Goal: Task Accomplishment & Management: Use online tool/utility

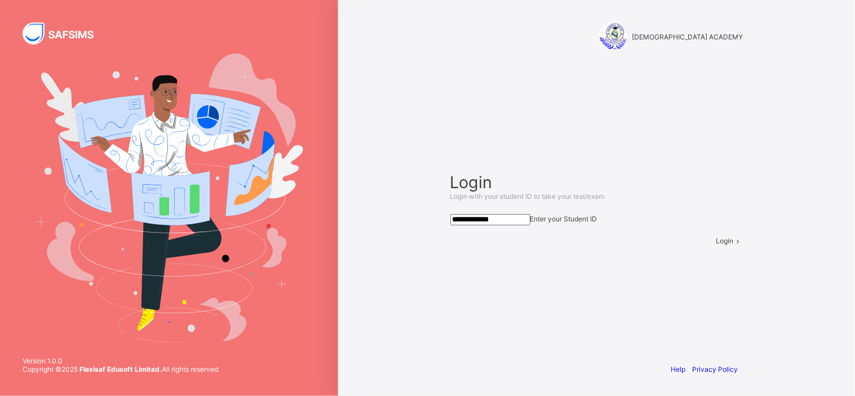
type input "**********"
click at [716, 245] on div "Login" at bounding box center [729, 241] width 27 height 8
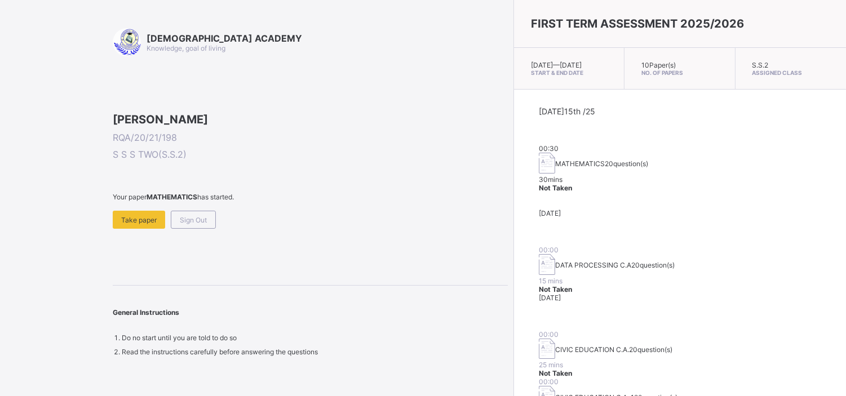
scroll to position [4, 0]
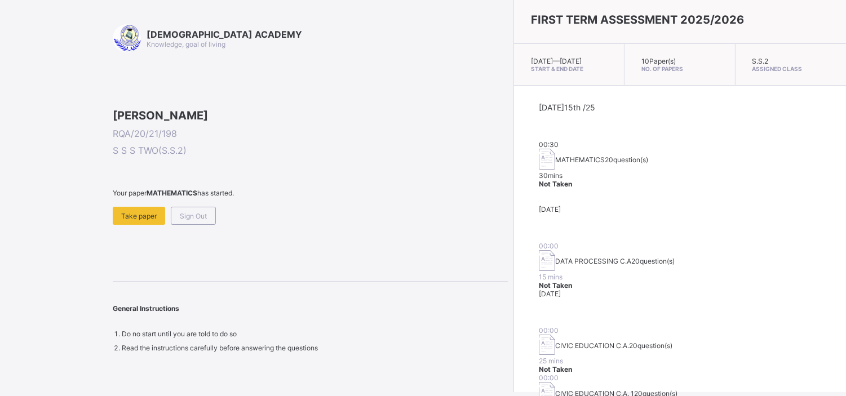
click at [615, 211] on div "[DATE]" at bounding box center [680, 223] width 282 height 37
click at [348, 128] on span at bounding box center [310, 125] width 395 height 6
click at [148, 220] on span "Take paper" at bounding box center [138, 216] width 35 height 8
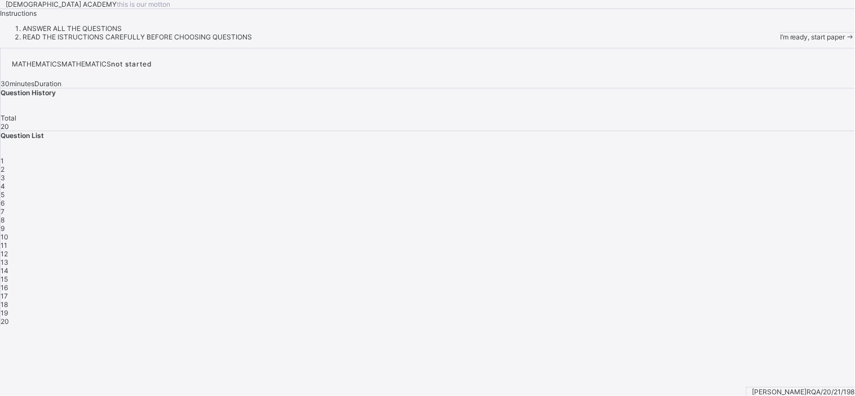
click at [845, 41] on icon at bounding box center [850, 37] width 10 height 8
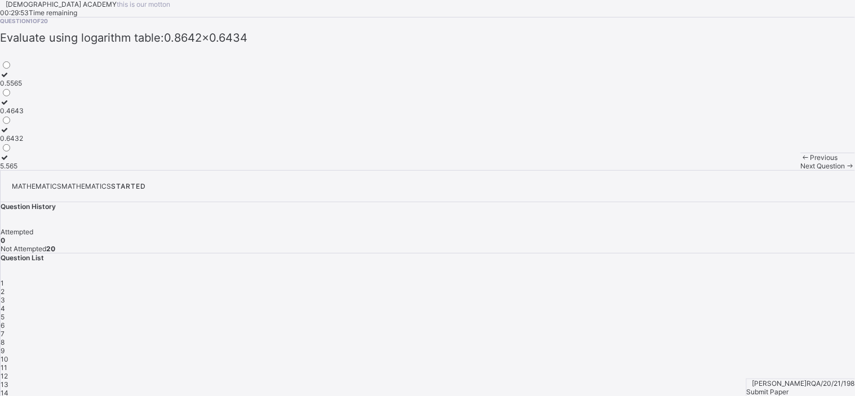
click at [417, 170] on div "Question 1 of 20 Evaluate using logarithm table: 0.8642×0.6434 0.5565   0.4643 …" at bounding box center [427, 93] width 855 height 153
drag, startPoint x: 417, startPoint y: 238, endPoint x: 295, endPoint y: 213, distance: 125.3
click at [295, 170] on div "0.5565   0.4643  0.6432 5.565​" at bounding box center [427, 115] width 855 height 110
click at [128, 45] on span "Evaluate using logarithm table: 0.8642×0.6434" at bounding box center [123, 38] width 247 height 14
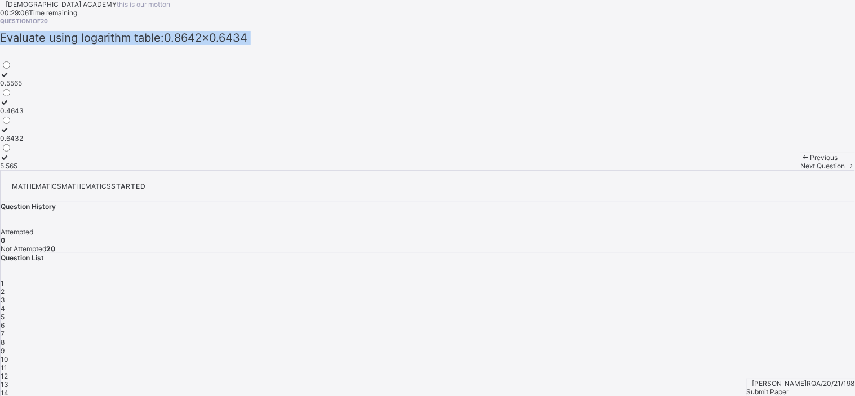
click at [128, 45] on span "Evaluate using logarithm table: 0.8642×0.6434" at bounding box center [123, 38] width 247 height 14
copy span "Evaluate using logarithm table: 0.8642×0.6434"
click at [339, 170] on div "Question 1 of 20 Evaluate using logarithm table: 0.8642×0.6434 0.5565   0.4643 …" at bounding box center [427, 93] width 855 height 153
click at [24, 87] on div "0.5565" at bounding box center [12, 83] width 24 height 8
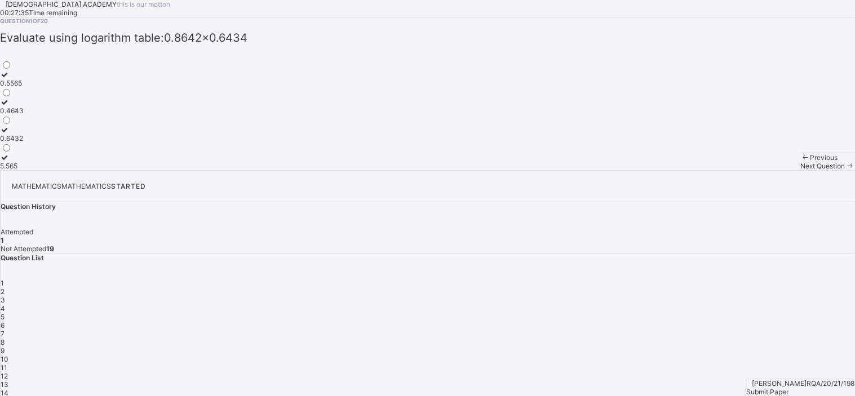
click at [800, 170] on span "Next Question" at bounding box center [822, 166] width 45 height 8
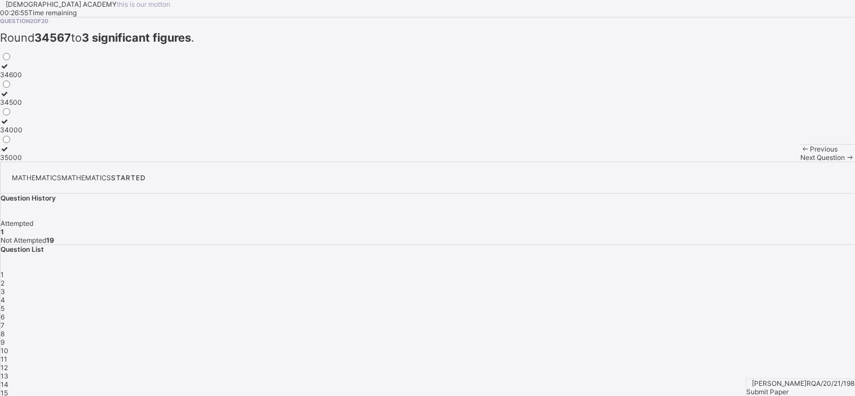
click at [23, 79] on div "34600" at bounding box center [11, 74] width 23 height 8
click at [800, 162] on span "Next Question" at bounding box center [822, 157] width 45 height 8
click at [23, 134] on div "0.0059" at bounding box center [11, 130] width 23 height 8
click at [845, 162] on span at bounding box center [850, 157] width 10 height 8
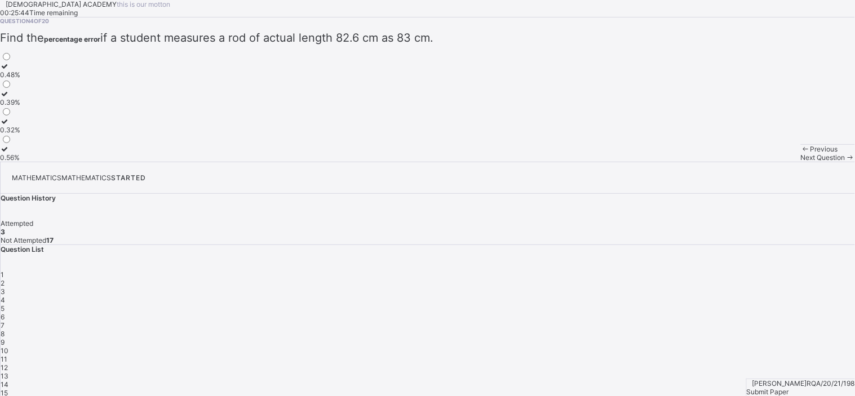
click at [170, 45] on span "if a student measures a rod of actual length 82.6 cm as 83 cm." at bounding box center [266, 38] width 333 height 14
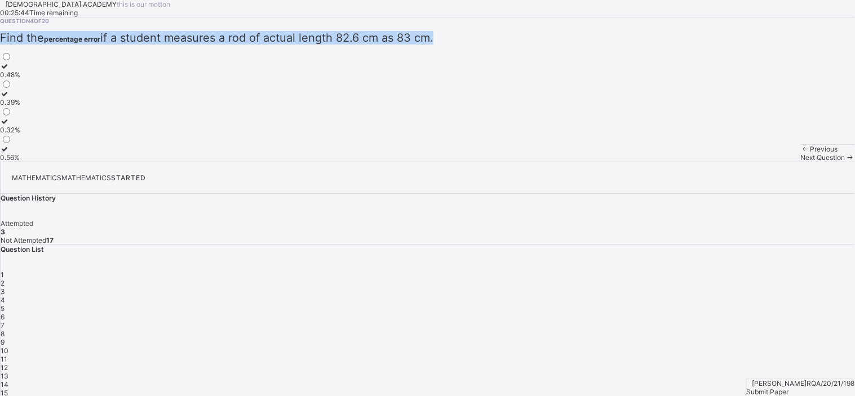
click at [170, 45] on span "if a student measures a rod of actual length 82.6 cm as 83 cm." at bounding box center [266, 38] width 333 height 14
copy div "Find the percentage error if a student measures a rod of actual length 82.6 cm …"
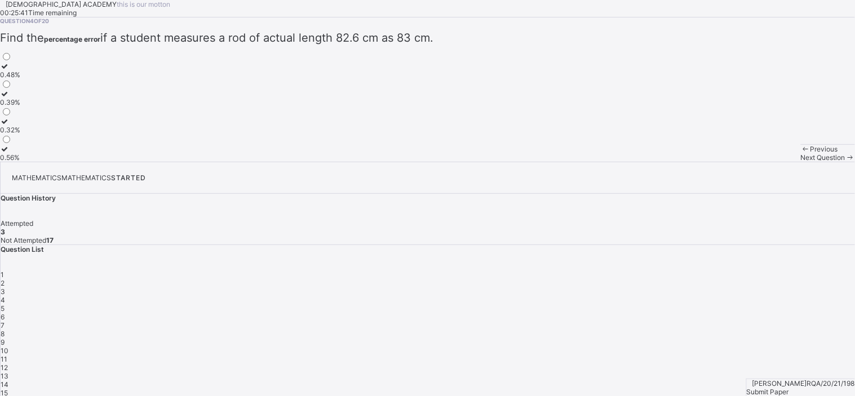
click at [291, 162] on div "0.48% 0.39% 0.32% 0.56%" at bounding box center [427, 106] width 855 height 110
click at [20, 79] on div "0.48%" at bounding box center [10, 74] width 20 height 8
click at [800, 162] on span "Next Question" at bounding box center [822, 157] width 45 height 8
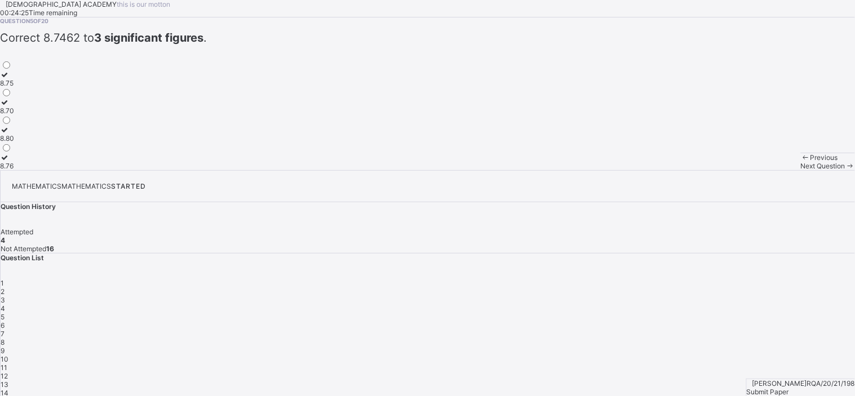
click at [14, 87] on div "8.75" at bounding box center [7, 83] width 14 height 8
click at [800, 170] on span "Next Question" at bounding box center [822, 166] width 45 height 8
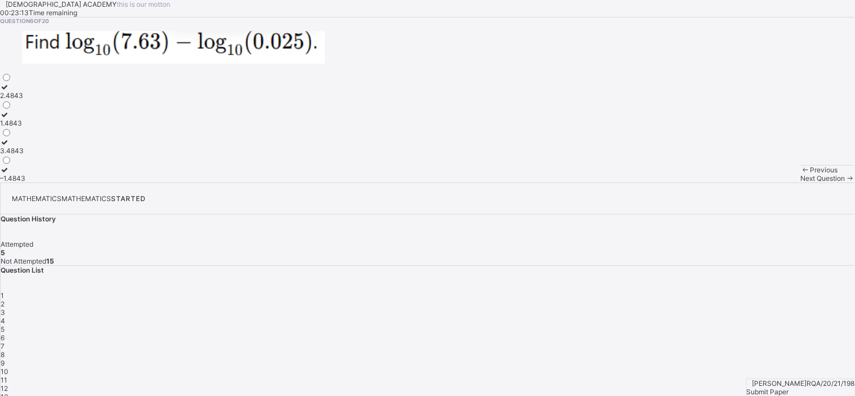
click at [159, 64] on img at bounding box center [174, 47] width 303 height 33
drag, startPoint x: 159, startPoint y: 127, endPoint x: 154, endPoint y: 133, distance: 8.0
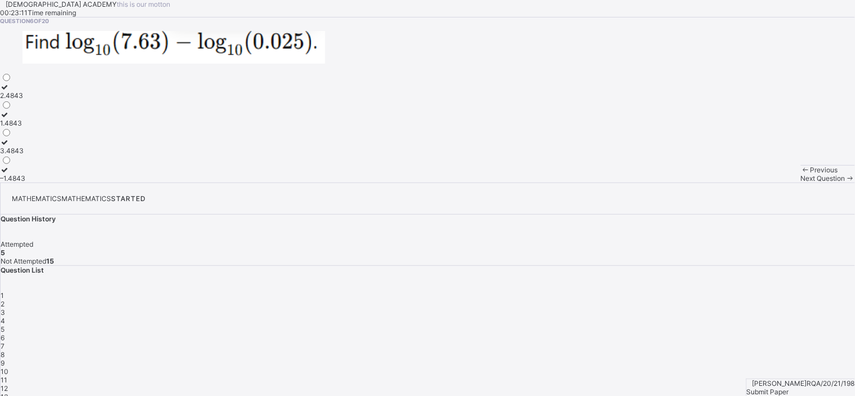
click at [154, 64] on img at bounding box center [174, 47] width 303 height 33
click at [97, 64] on img at bounding box center [174, 47] width 303 height 33
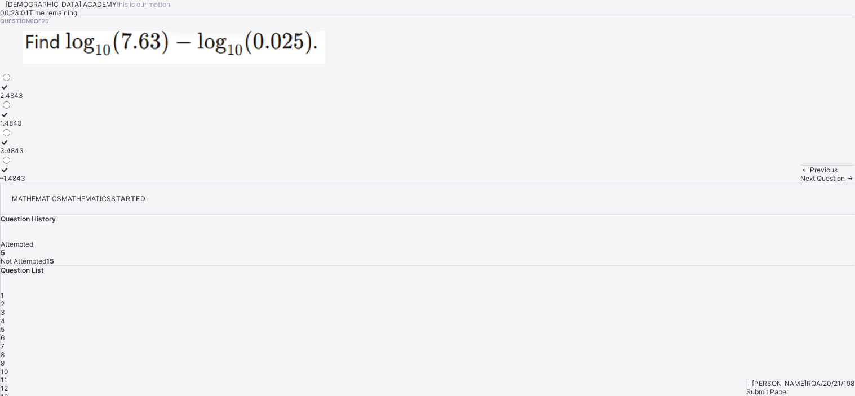
drag, startPoint x: 97, startPoint y: 140, endPoint x: 232, endPoint y: 179, distance: 139.8
click at [232, 179] on div "Question 6 of 20 2.4843  1.4843  3.4843  –1.4843" at bounding box center [427, 99] width 855 height 165
click at [25, 100] on div "2.4843" at bounding box center [12, 95] width 25 height 8
click at [800, 183] on div "Next Question" at bounding box center [827, 178] width 54 height 8
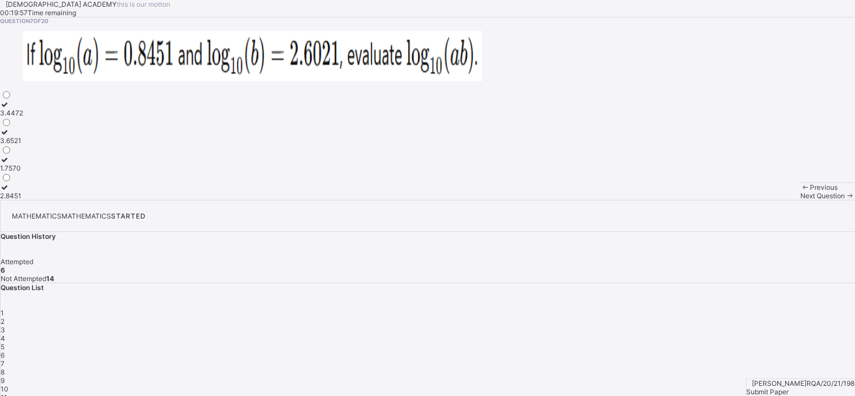
click at [23, 117] on div "3.4472" at bounding box center [11, 113] width 23 height 8
click at [800, 200] on span "Next Question" at bounding box center [822, 196] width 45 height 8
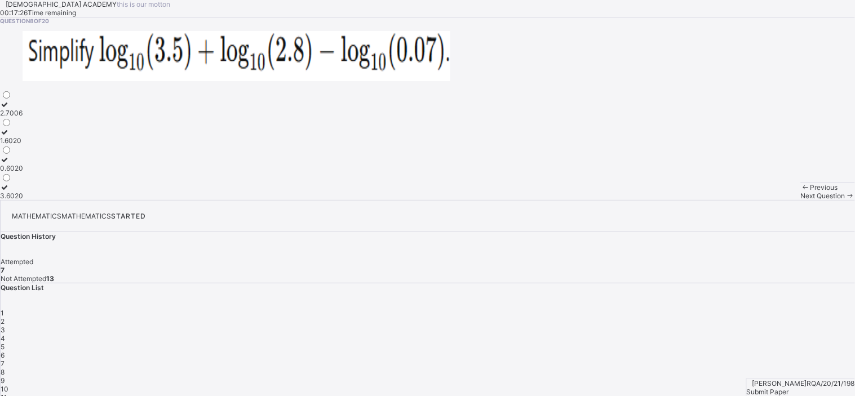
click at [23, 200] on div "3.6020" at bounding box center [11, 196] width 23 height 8
click at [800, 200] on span "Next Question" at bounding box center [822, 196] width 45 height 8
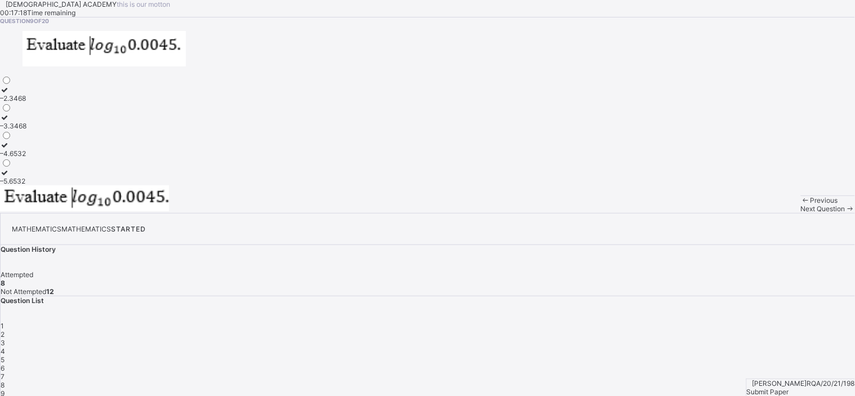
click at [169, 207] on img at bounding box center [84, 198] width 169 height 26
click at [26, 130] on div "–3.3468" at bounding box center [13, 126] width 26 height 8
click at [800, 213] on div "Next Question" at bounding box center [827, 208] width 54 height 8
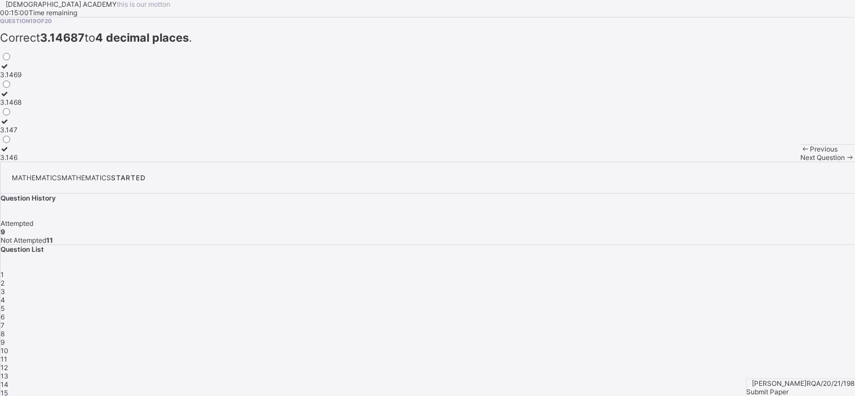
click at [21, 134] on div "3.147" at bounding box center [10, 130] width 21 height 8
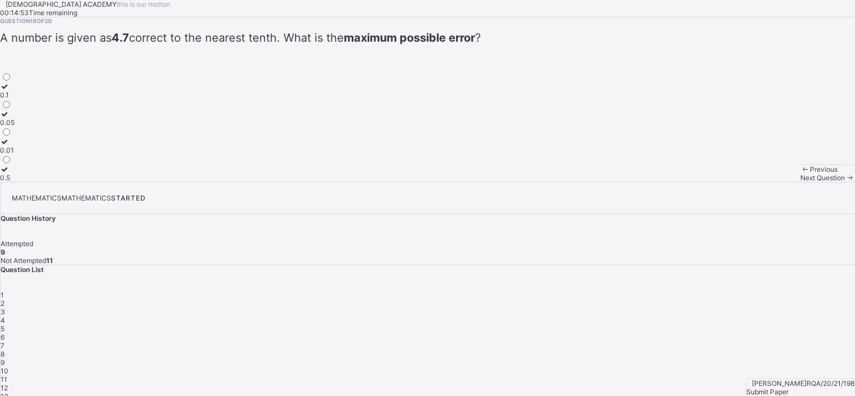
click at [800, 174] on div "Previous" at bounding box center [827, 169] width 54 height 8
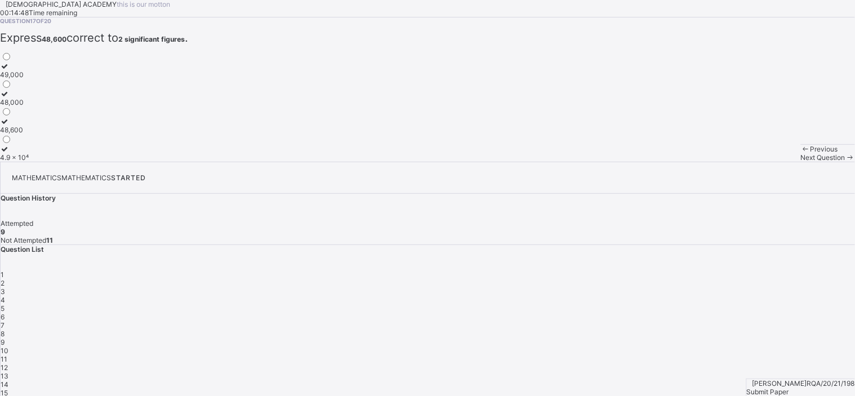
click at [21, 134] on label "3.147" at bounding box center [10, 125] width 21 height 17
click at [800, 162] on span "Next Question" at bounding box center [822, 157] width 45 height 8
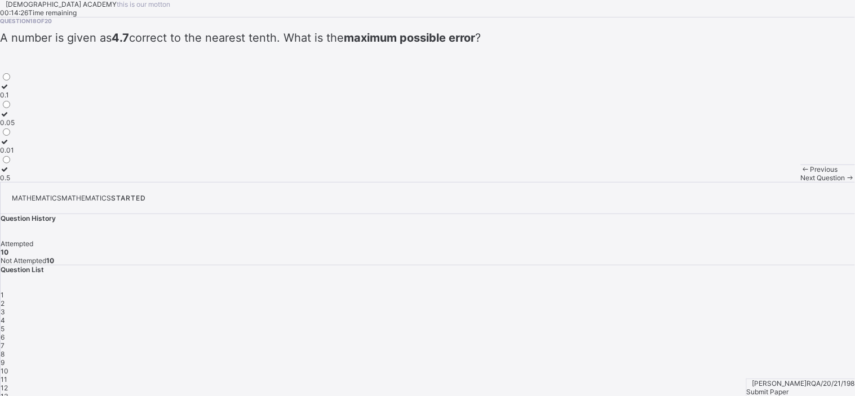
click at [106, 45] on span "A number is given as 4.7 correct to the nearest tenth. What is the maximum poss…" at bounding box center [240, 38] width 481 height 14
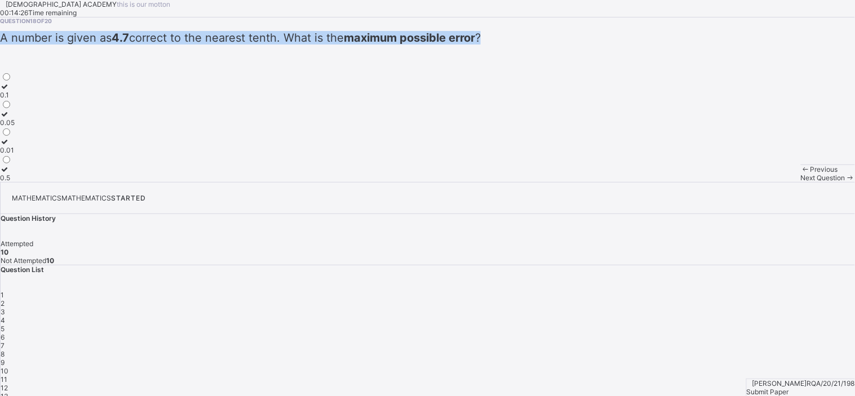
click at [106, 45] on span "A number is given as 4.7 correct to the nearest tenth. What is the maximum poss…" at bounding box center [240, 38] width 481 height 14
copy span "A number is given as 4.7 correct to the nearest tenth. What is the maximum poss…"
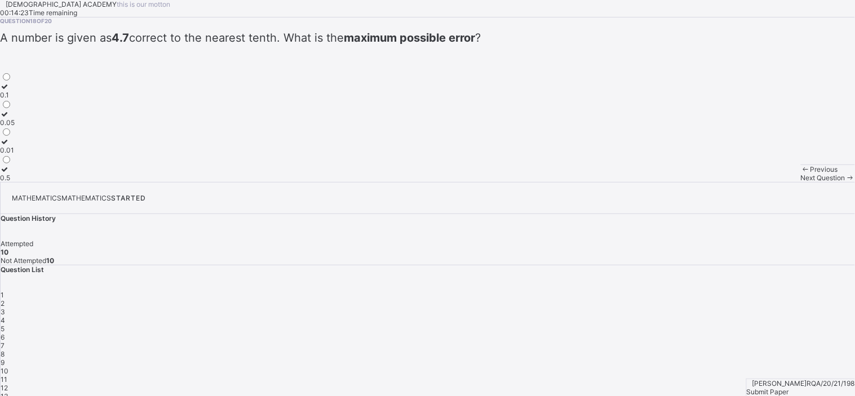
click at [295, 182] on div "0.1  0.05  0.01  0.5" at bounding box center [427, 127] width 855 height 110
click at [15, 127] on div "0.05" at bounding box center [7, 122] width 15 height 8
click at [800, 182] on div "Next Question" at bounding box center [827, 178] width 54 height 8
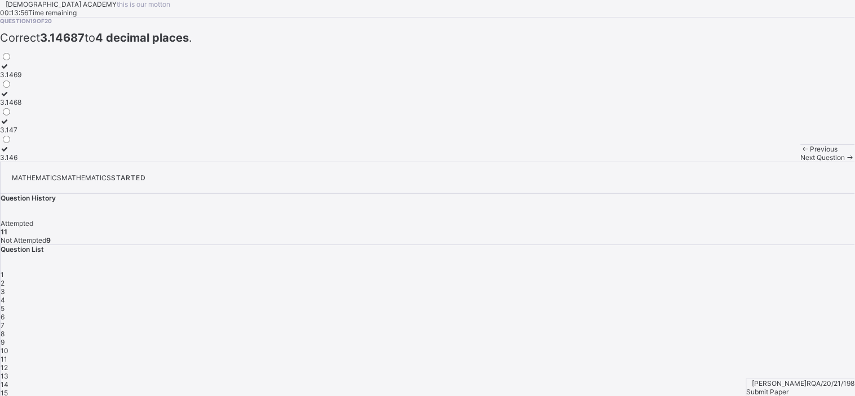
click at [29, 79] on div "49,000" at bounding box center [14, 74] width 29 height 8
click at [800, 162] on span "Next Question" at bounding box center [822, 157] width 45 height 8
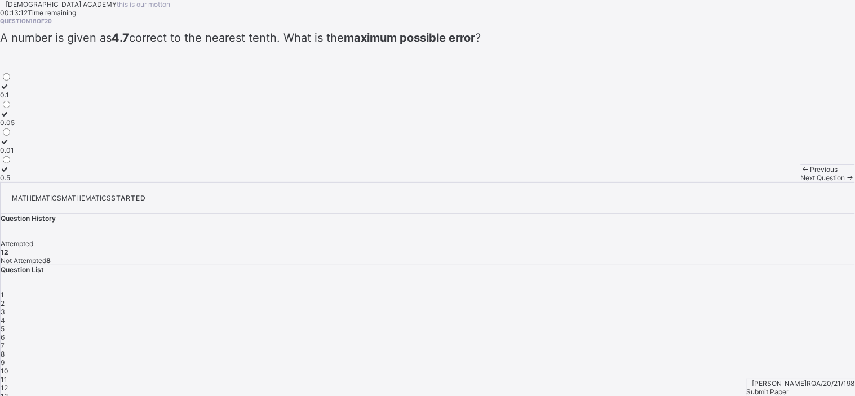
click at [810, 174] on span "Previous" at bounding box center [824, 169] width 28 height 8
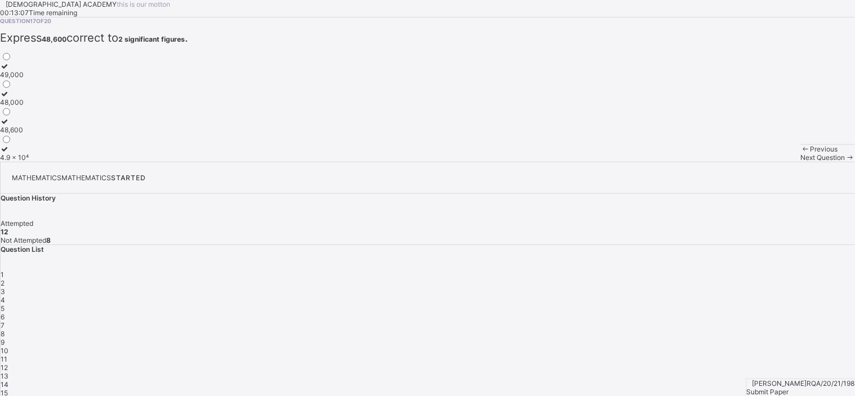
click at [800, 162] on div "Next Question" at bounding box center [827, 157] width 54 height 8
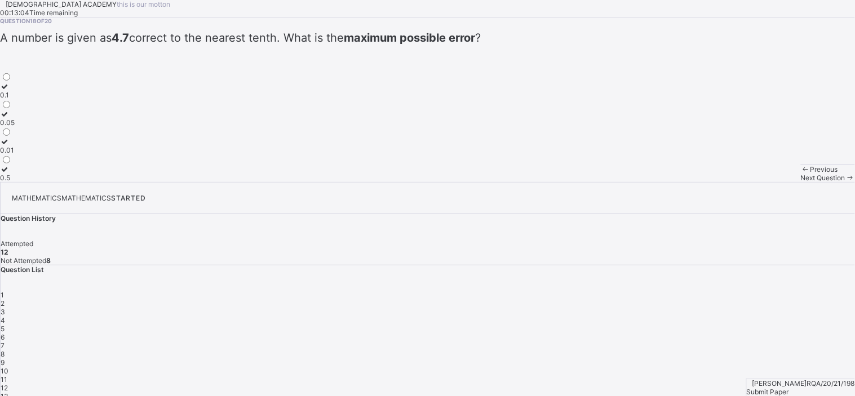
click at [342, 45] on strong "range of possible values" at bounding box center [409, 38] width 134 height 14
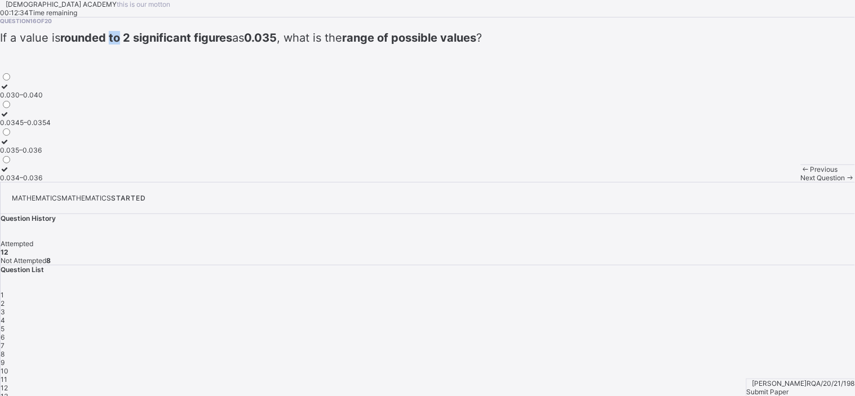
click at [342, 45] on strong "range of possible values" at bounding box center [409, 38] width 134 height 14
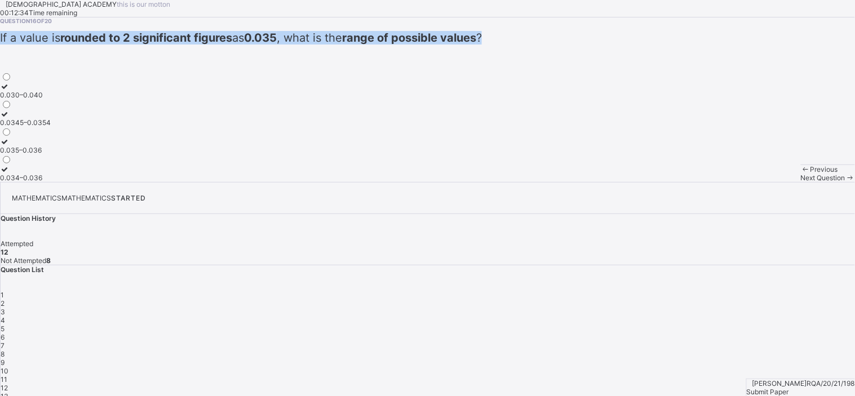
click at [342, 45] on strong "range of possible values" at bounding box center [409, 38] width 134 height 14
copy span "If a value is rounded to 2 significant figures as 0.035 , what is the range of …"
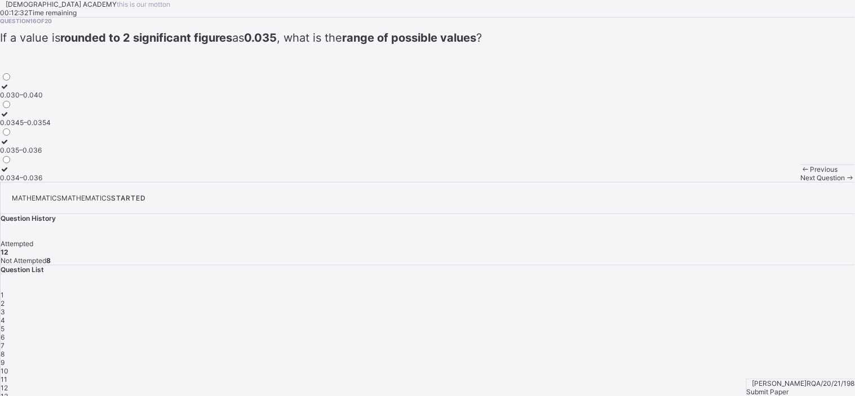
click at [443, 182] on div "Question 16 of 20 If a value is rounded to 2 significant figures as 0.035 , wha…" at bounding box center [427, 99] width 855 height 164
click at [51, 99] on div "0.030–0.040" at bounding box center [25, 95] width 51 height 8
click at [800, 182] on div "Next Question" at bounding box center [827, 178] width 54 height 8
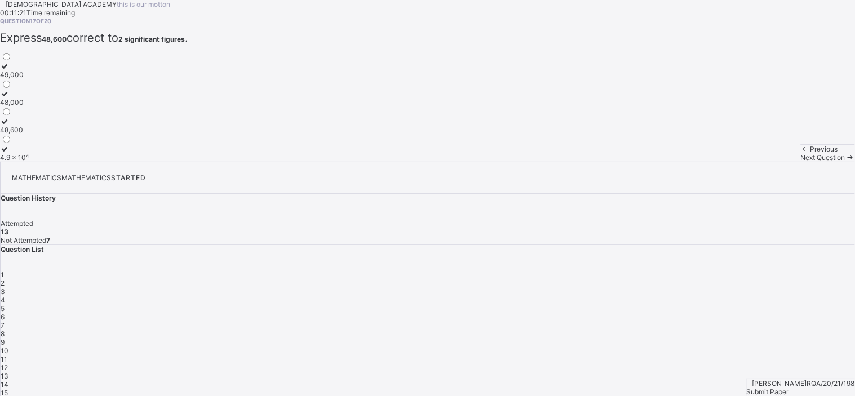
click at [8, 389] on span "15" at bounding box center [4, 393] width 7 height 8
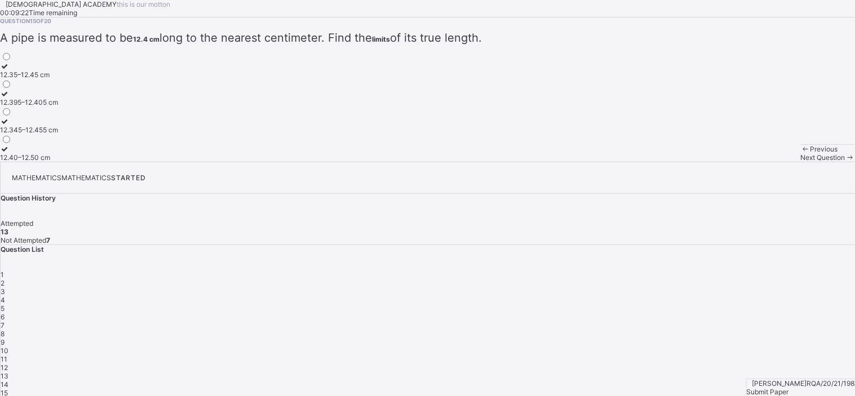
click at [58, 162] on div "12.40–12.50 cm" at bounding box center [29, 157] width 58 height 8
click at [845, 162] on span at bounding box center [850, 157] width 10 height 8
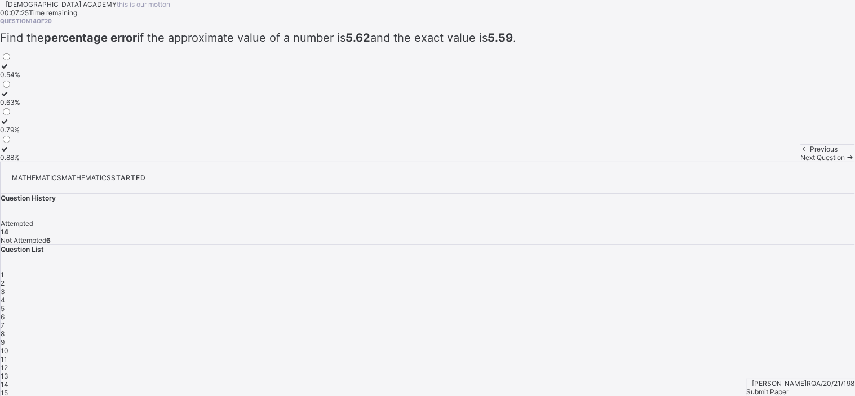
click at [815, 270] on div "1 2 3 4 5 6 7 8 9 10 11 12 13 14 15 16 17 18 19 20" at bounding box center [428, 354] width 854 height 169
click at [137, 45] on strong "percentage error" at bounding box center [90, 38] width 93 height 14
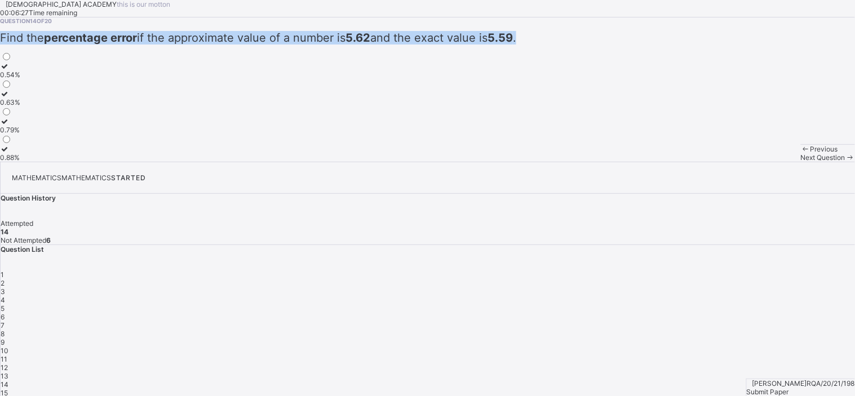
click at [137, 45] on strong "percentage error" at bounding box center [90, 38] width 93 height 14
copy div "Find the percentage error if the approximate value of a number is 5.62 and the …"
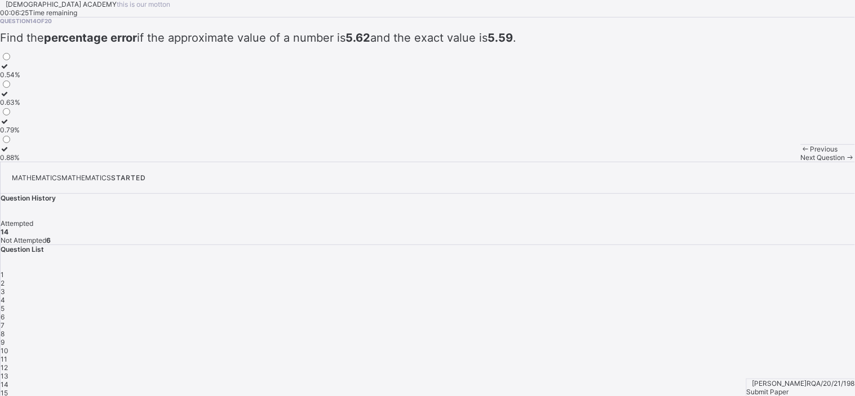
click at [315, 162] on div "0.54%  0.63%  0.79%  0.88%" at bounding box center [427, 106] width 855 height 110
click at [20, 79] on div "0.54%" at bounding box center [10, 74] width 20 height 8
click at [800, 162] on span "Next Question" at bounding box center [822, 157] width 45 height 8
click at [8, 372] on span "13" at bounding box center [5, 376] width 8 height 8
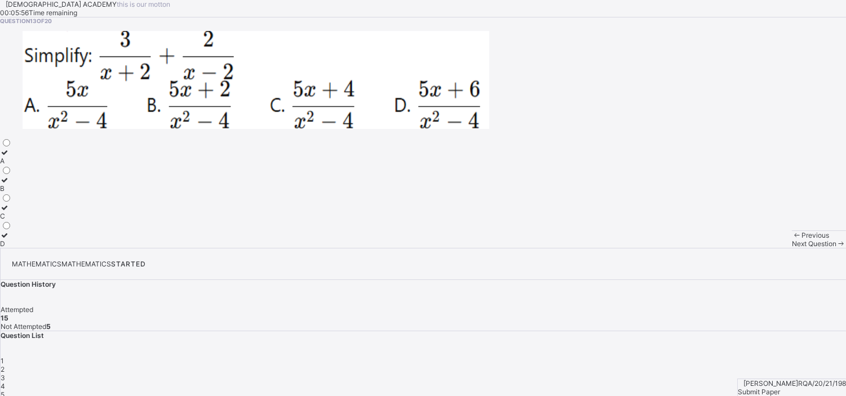
scroll to position [5, 0]
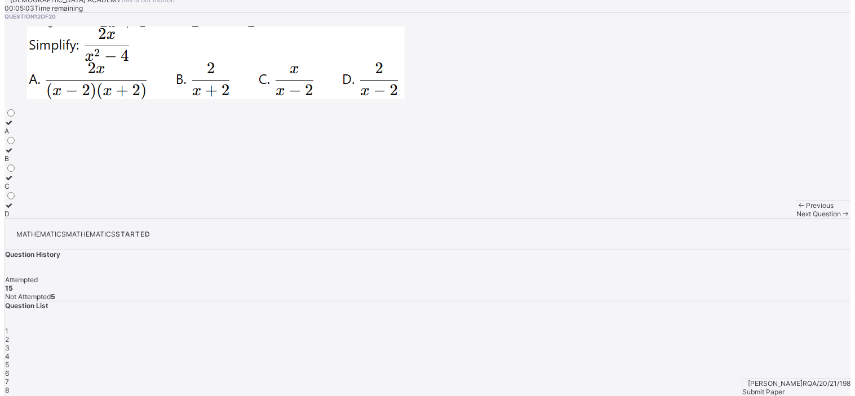
scroll to position [0, 0]
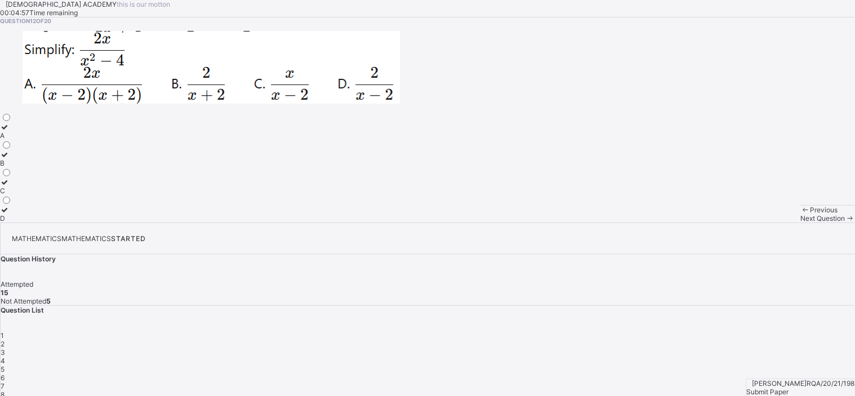
click at [374, 104] on img at bounding box center [211, 67] width 377 height 73
click at [12, 223] on label "D" at bounding box center [6, 214] width 12 height 17
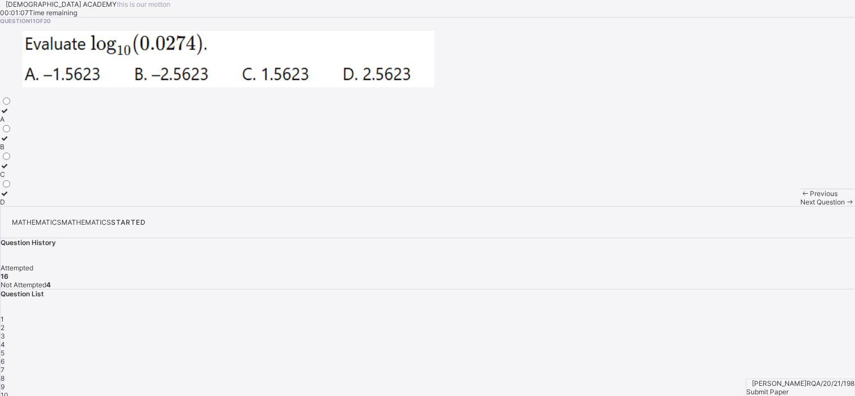
click at [12, 151] on div "B" at bounding box center [6, 147] width 12 height 8
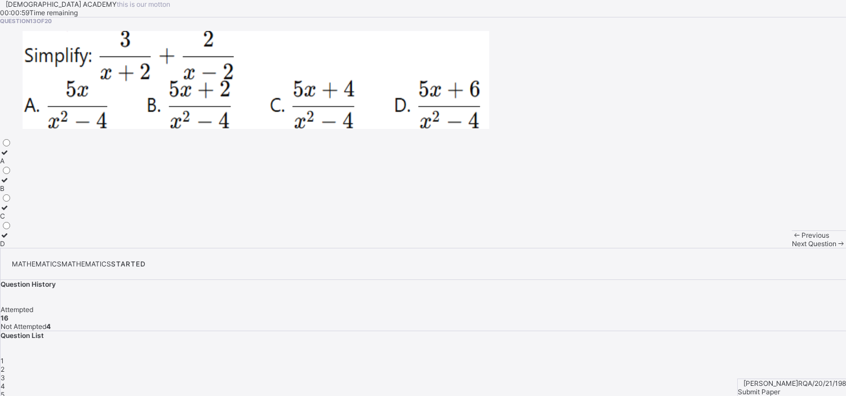
click at [12, 248] on div "A B C D" at bounding box center [6, 192] width 12 height 110
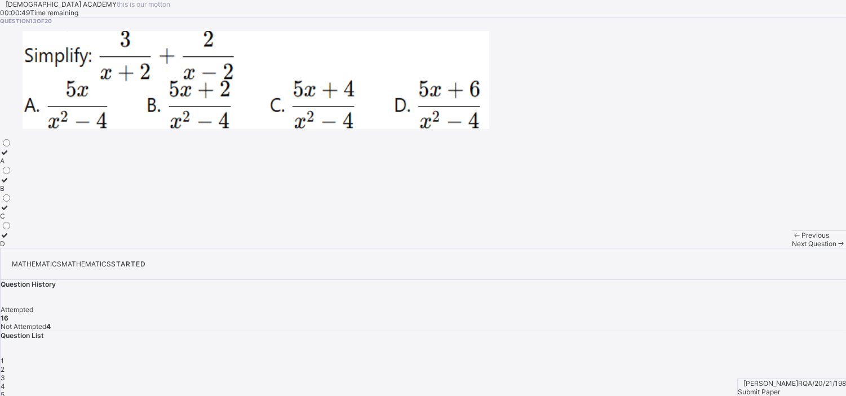
click at [12, 165] on div "A" at bounding box center [6, 161] width 12 height 8
click at [791, 248] on div "Next Question" at bounding box center [818, 243] width 54 height 8
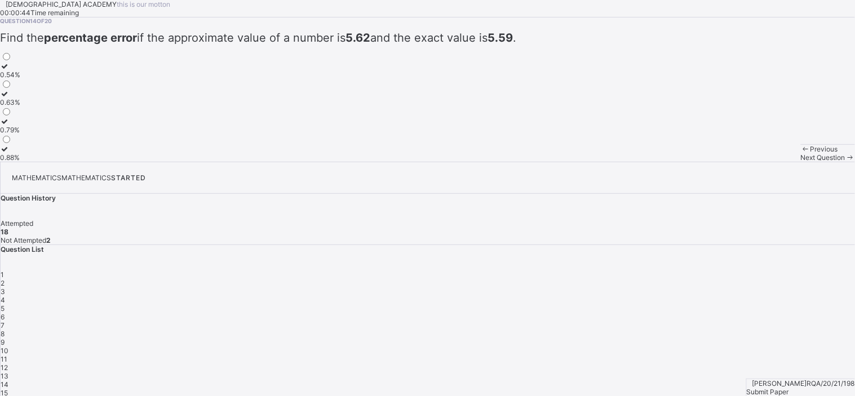
click at [8, 346] on span "10" at bounding box center [5, 350] width 8 height 8
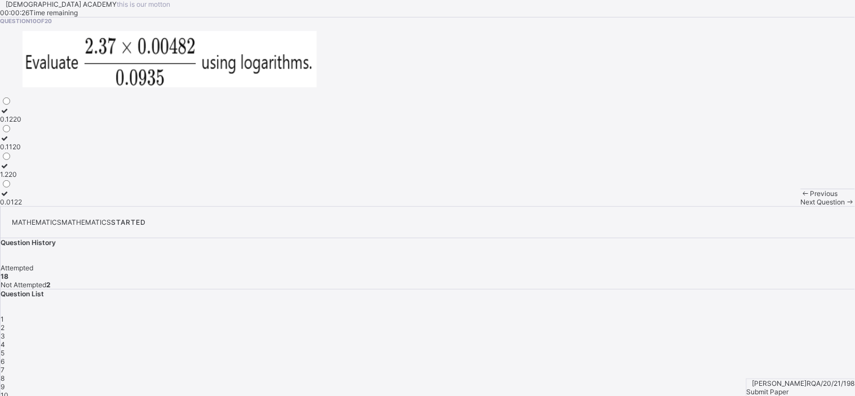
click at [22, 179] on div "1.220" at bounding box center [11, 174] width 22 height 8
click at [800, 206] on span "Next Question" at bounding box center [822, 202] width 45 height 8
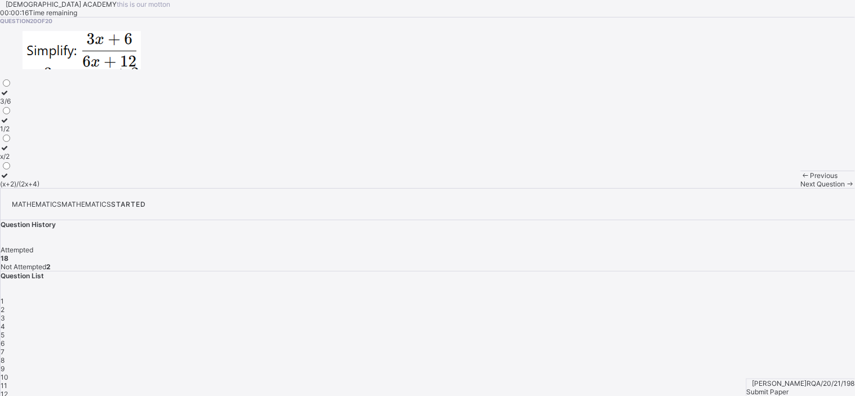
click at [39, 105] on label "3/6" at bounding box center [19, 96] width 39 height 17
click at [810, 180] on span "Previous" at bounding box center [824, 175] width 28 height 8
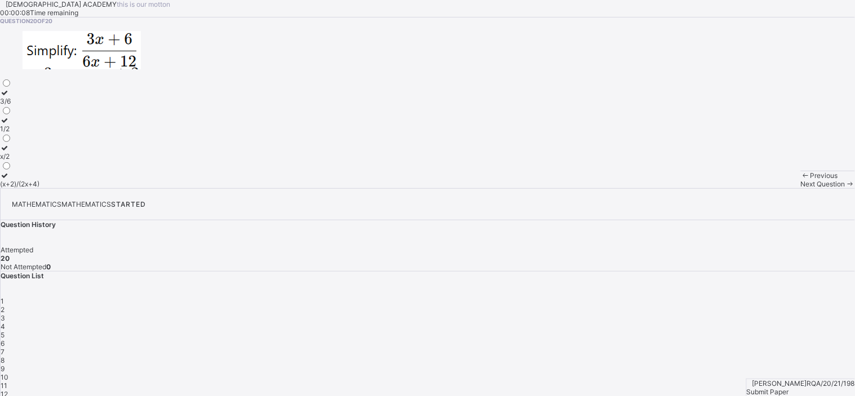
click at [39, 105] on div "3/6" at bounding box center [19, 101] width 39 height 8
click at [800, 180] on div "Previous" at bounding box center [827, 175] width 54 height 8
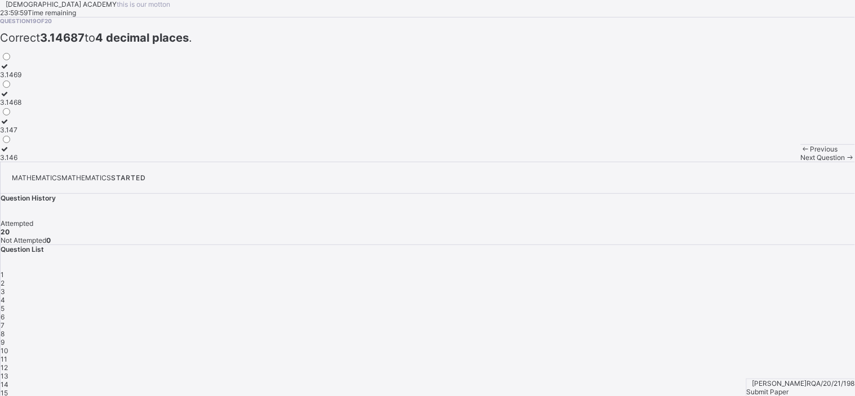
click at [800, 388] on div "Submit Paper" at bounding box center [800, 392] width 108 height 8
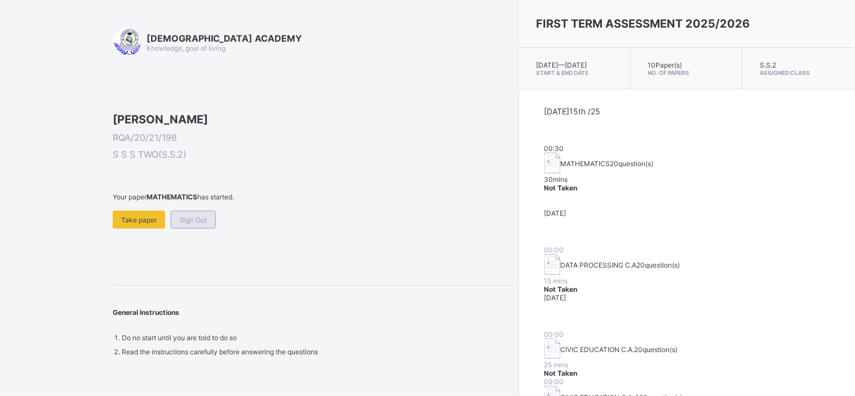
click at [189, 229] on div "Sign Out" at bounding box center [193, 220] width 45 height 18
